Goal: Task Accomplishment & Management: Use online tool/utility

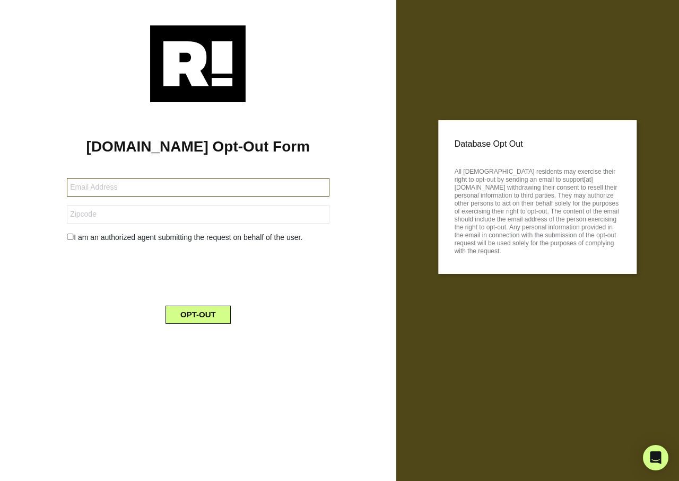
type input "[EMAIL_ADDRESS][DOMAIN_NAME]"
type input "85085"
